Goal: Navigation & Orientation: Find specific page/section

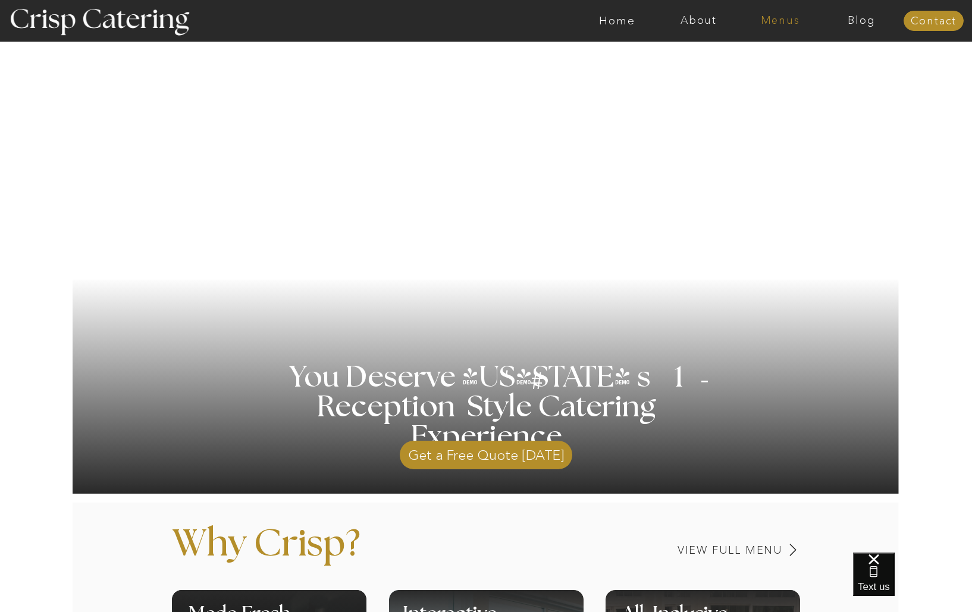
click at [780, 18] on nav "Menus" at bounding box center [780, 21] width 82 height 12
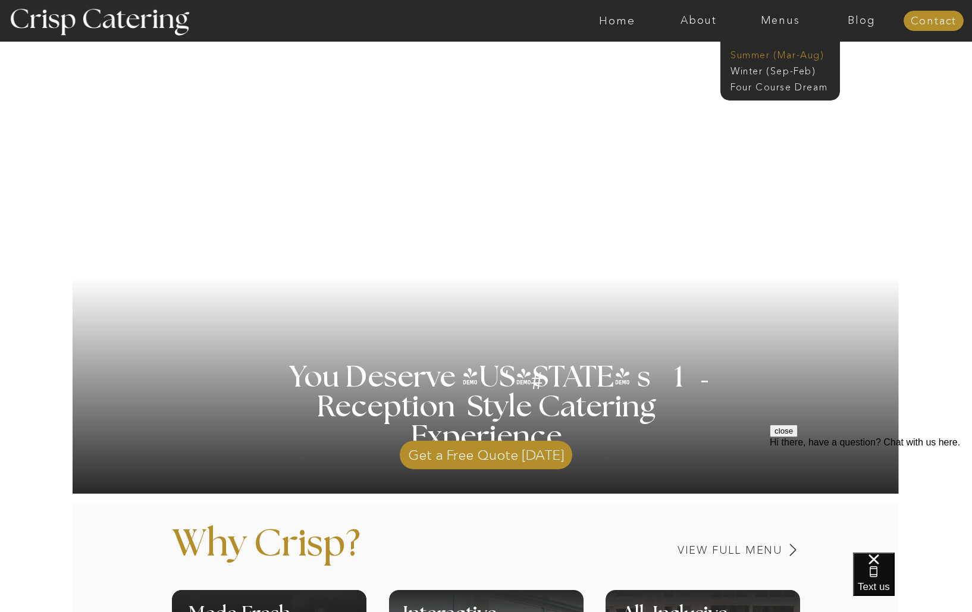
click at [779, 52] on nav "Summer (Mar-Aug)" at bounding box center [784, 53] width 106 height 11
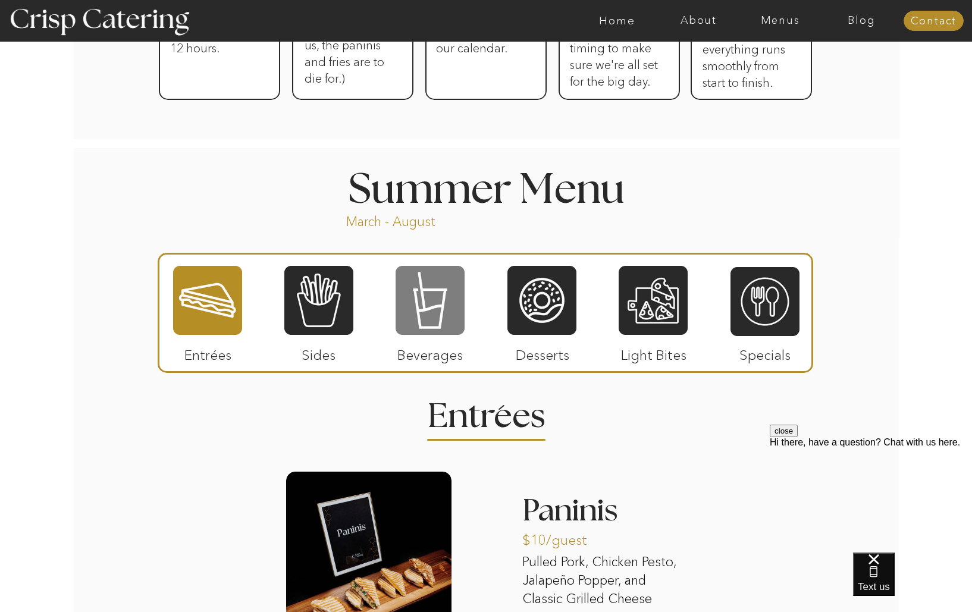
click at [434, 330] on div at bounding box center [430, 300] width 69 height 71
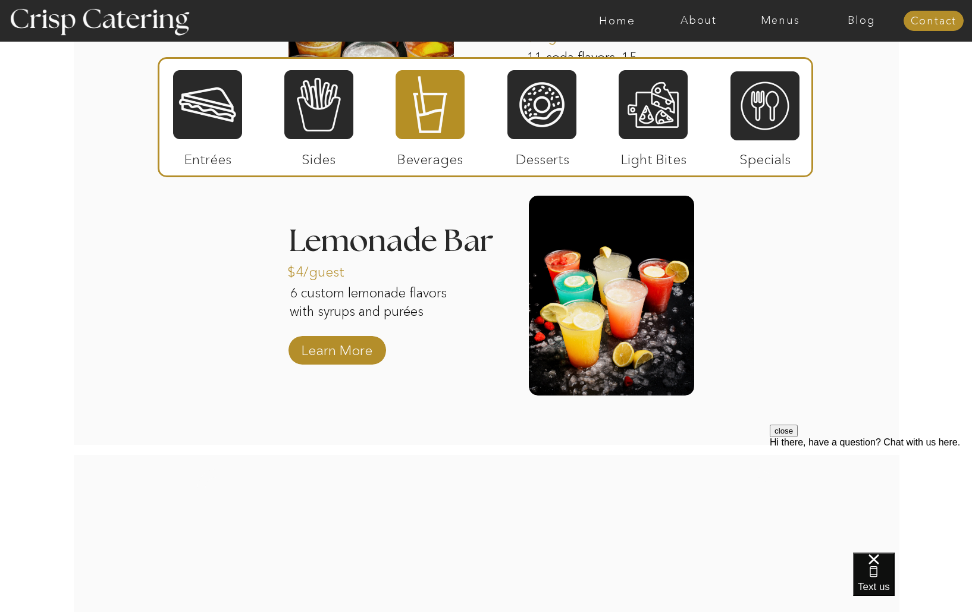
scroll to position [1375, 0]
